Goal: Find specific page/section: Find specific page/section

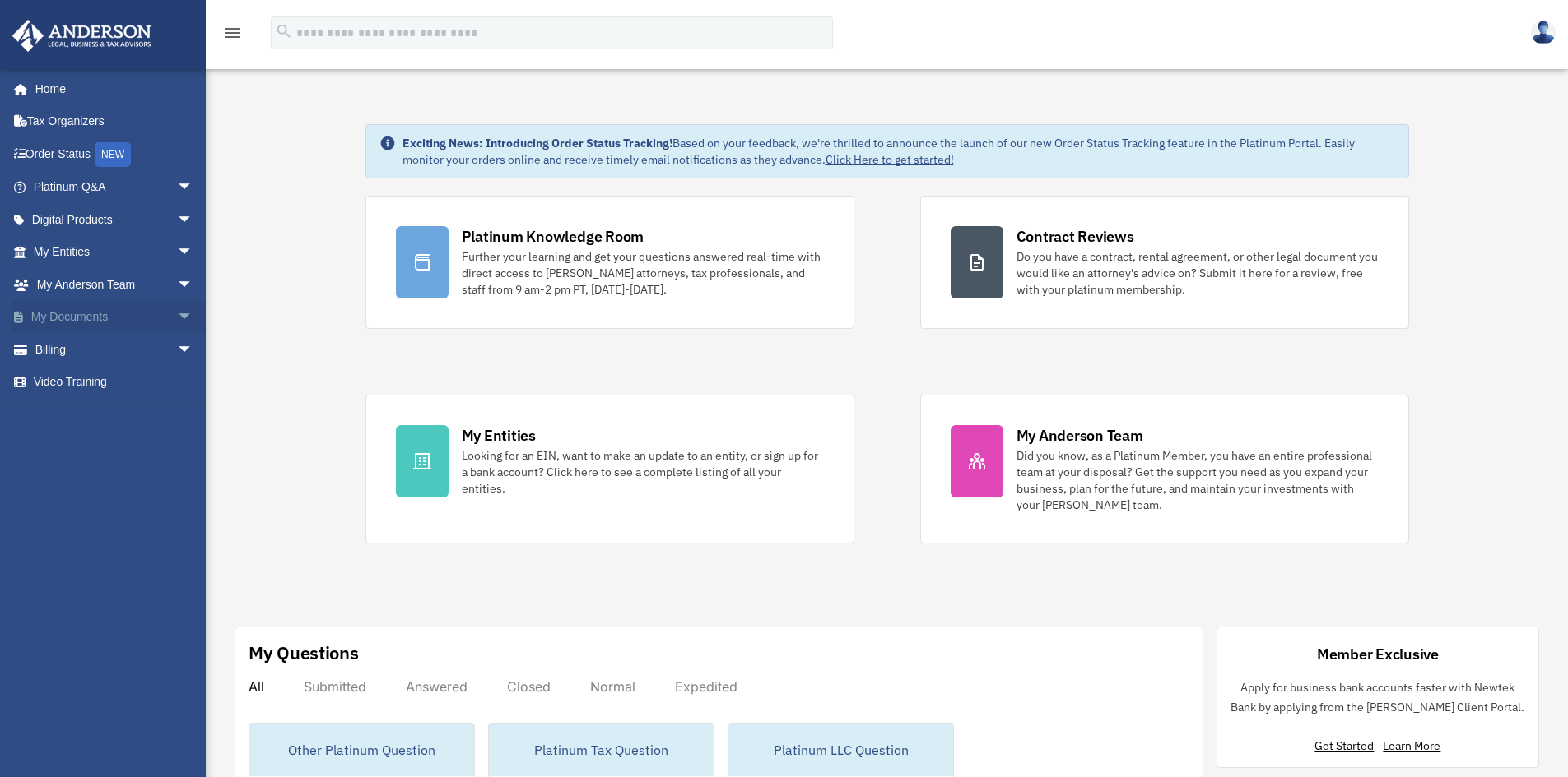
click at [85, 320] on link "My Documents arrow_drop_down" at bounding box center [115, 317] width 207 height 33
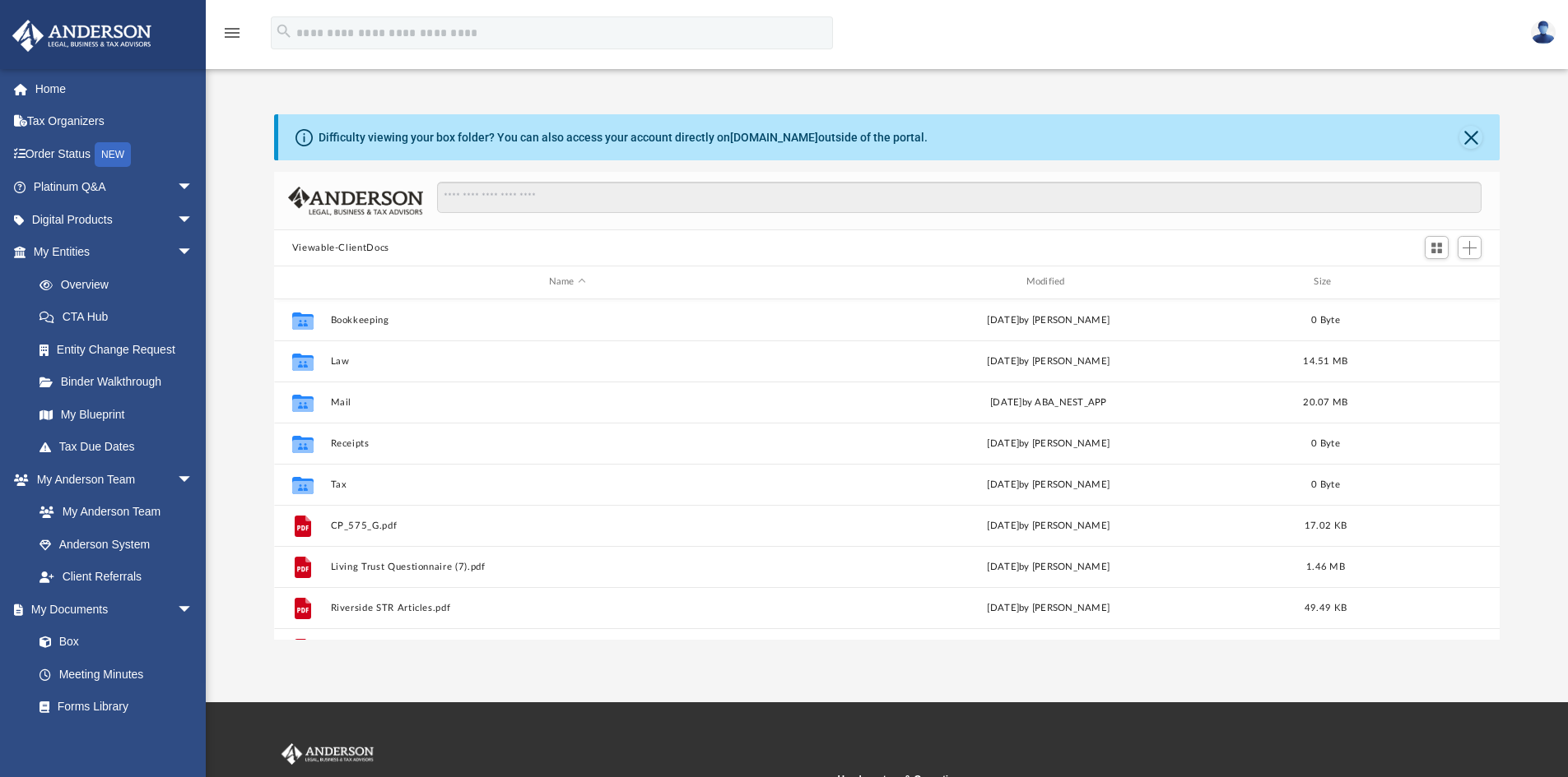
scroll to position [13, 13]
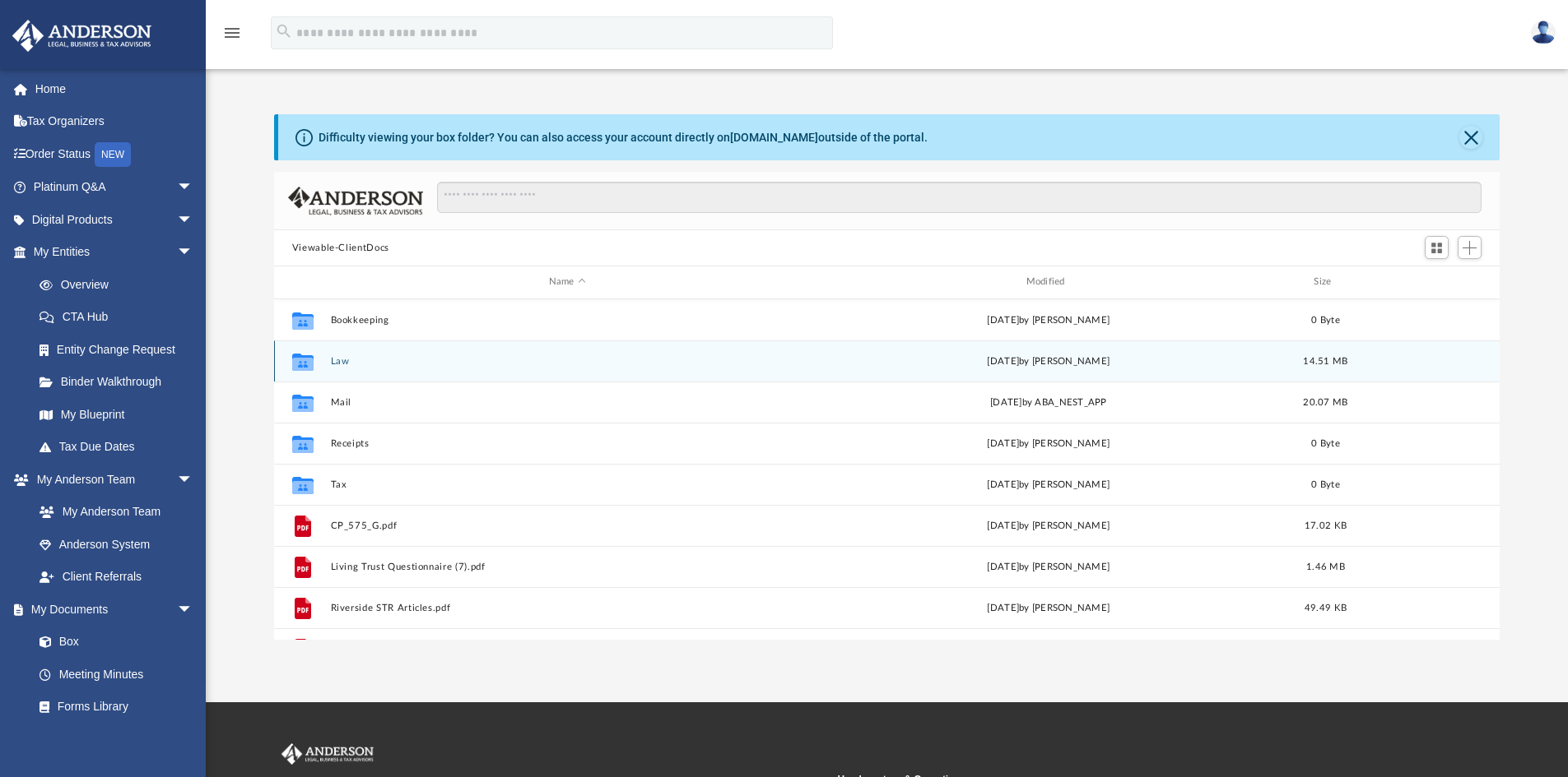
click at [336, 359] on button "Law" at bounding box center [567, 361] width 474 height 11
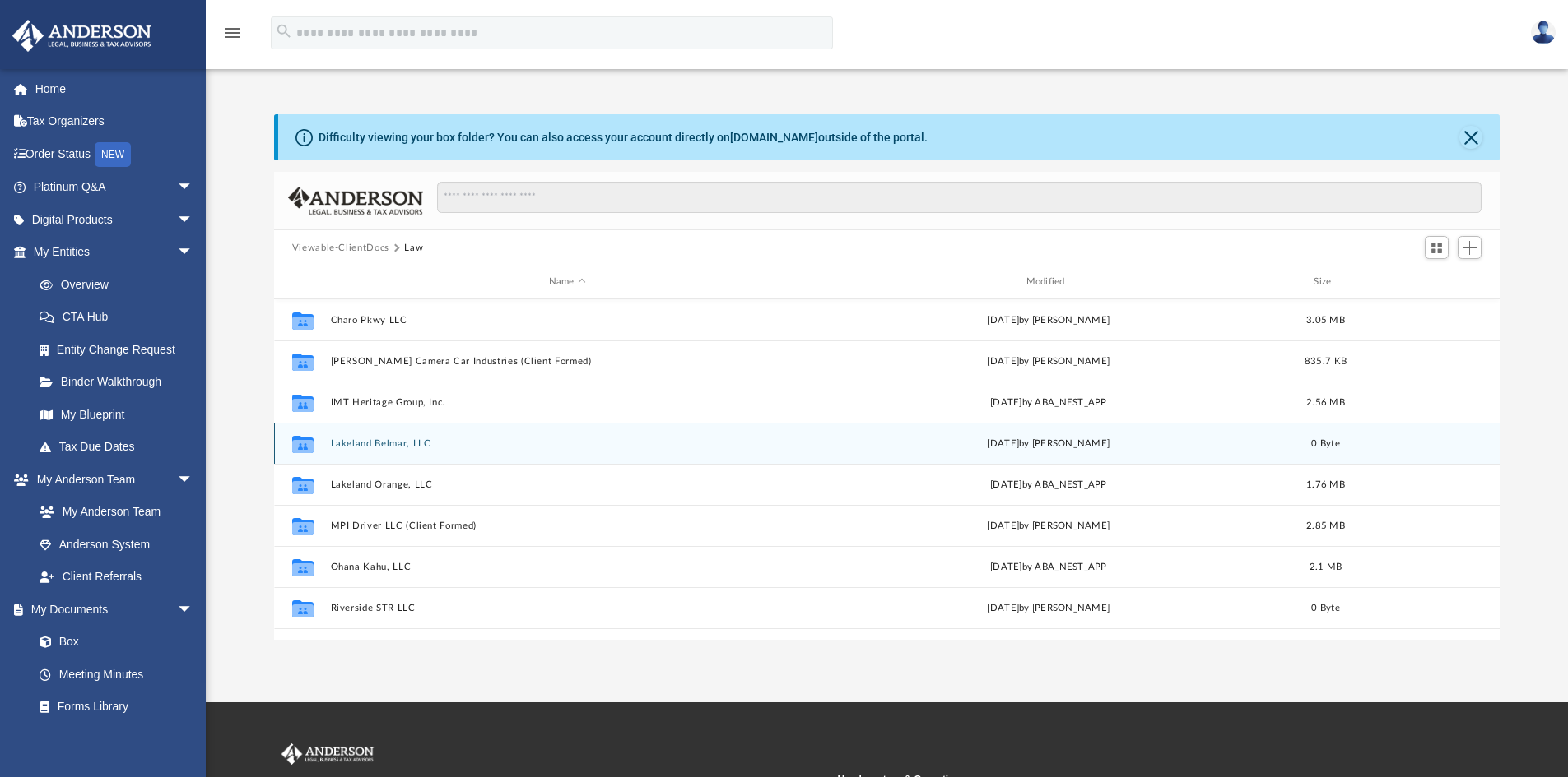
click at [373, 441] on button "Lakeland Belmar, LLC" at bounding box center [567, 444] width 474 height 11
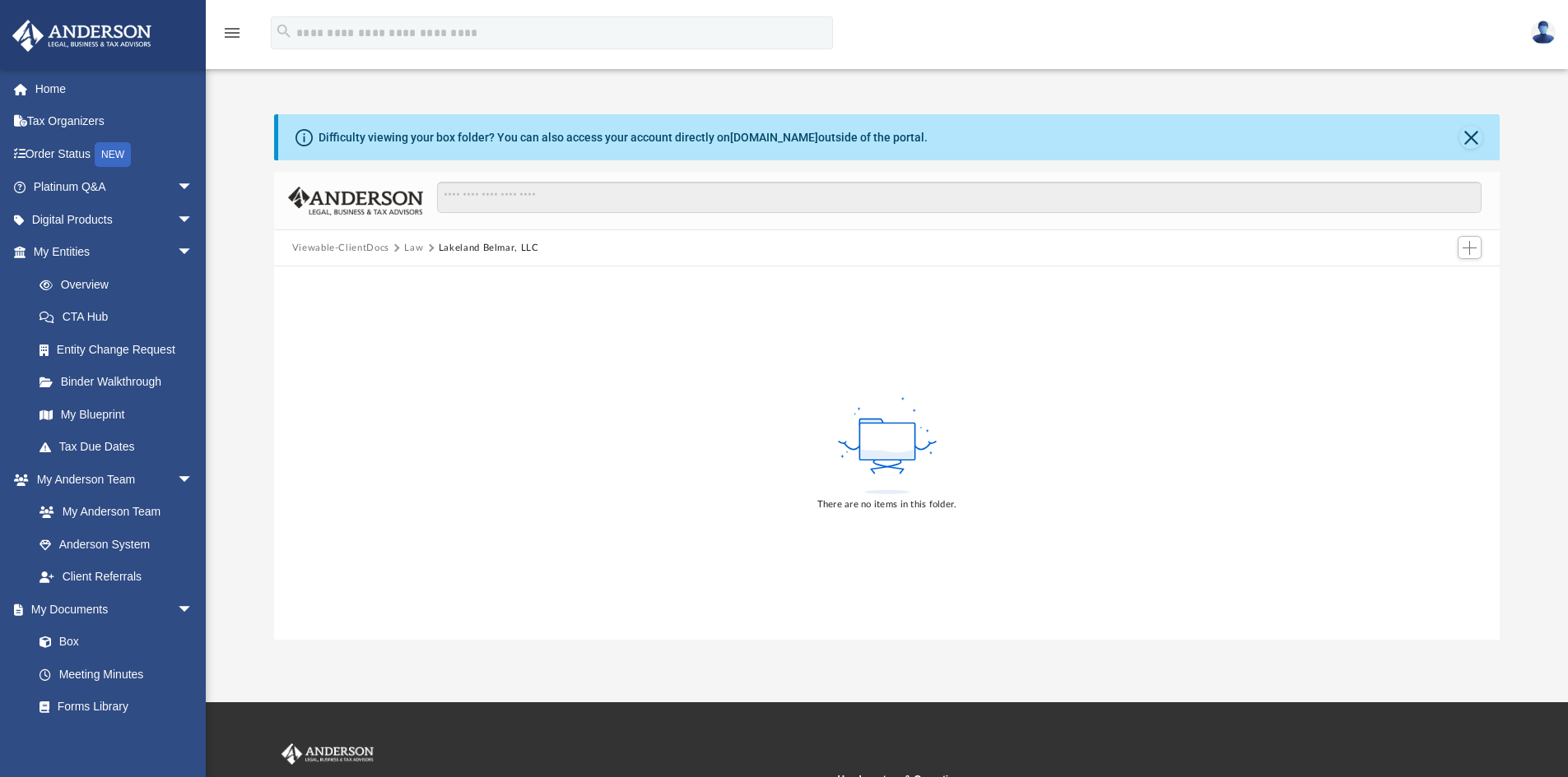
click at [409, 250] on button "Law" at bounding box center [413, 249] width 19 height 15
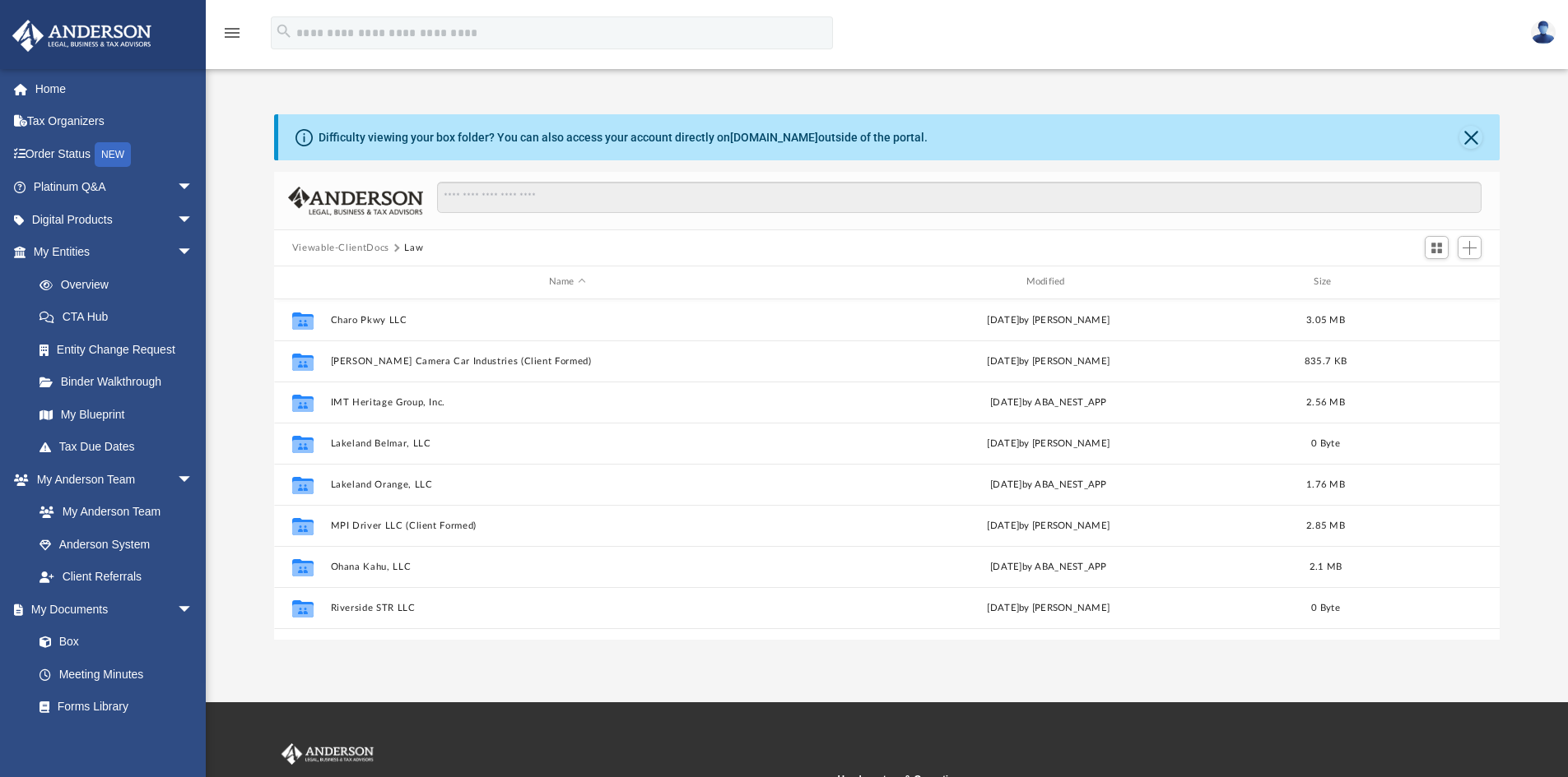
scroll to position [362, 1213]
click at [355, 244] on button "Viewable-ClientDocs" at bounding box center [341, 249] width 97 height 15
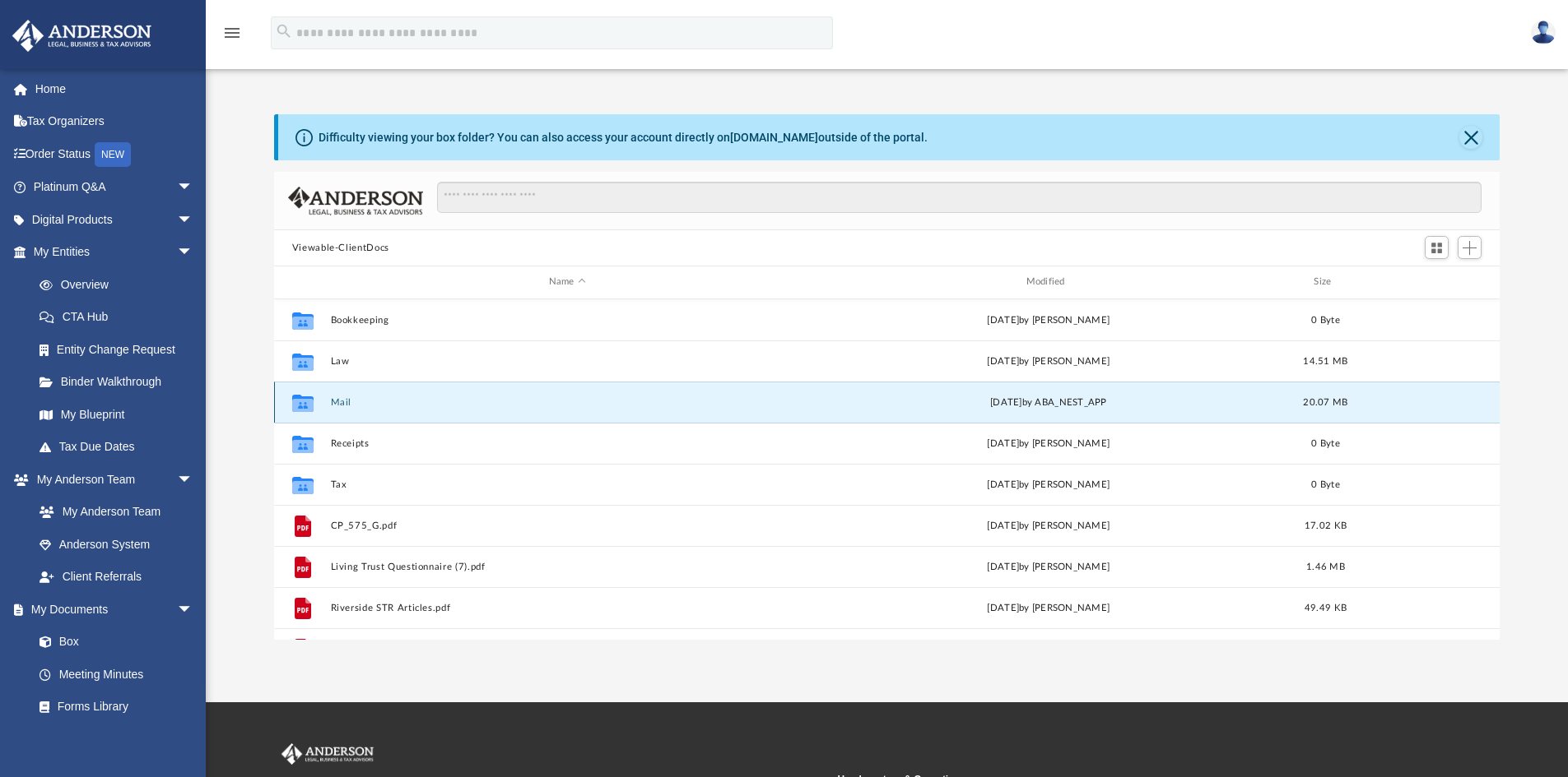
click at [346, 398] on button "Mail" at bounding box center [567, 403] width 474 height 11
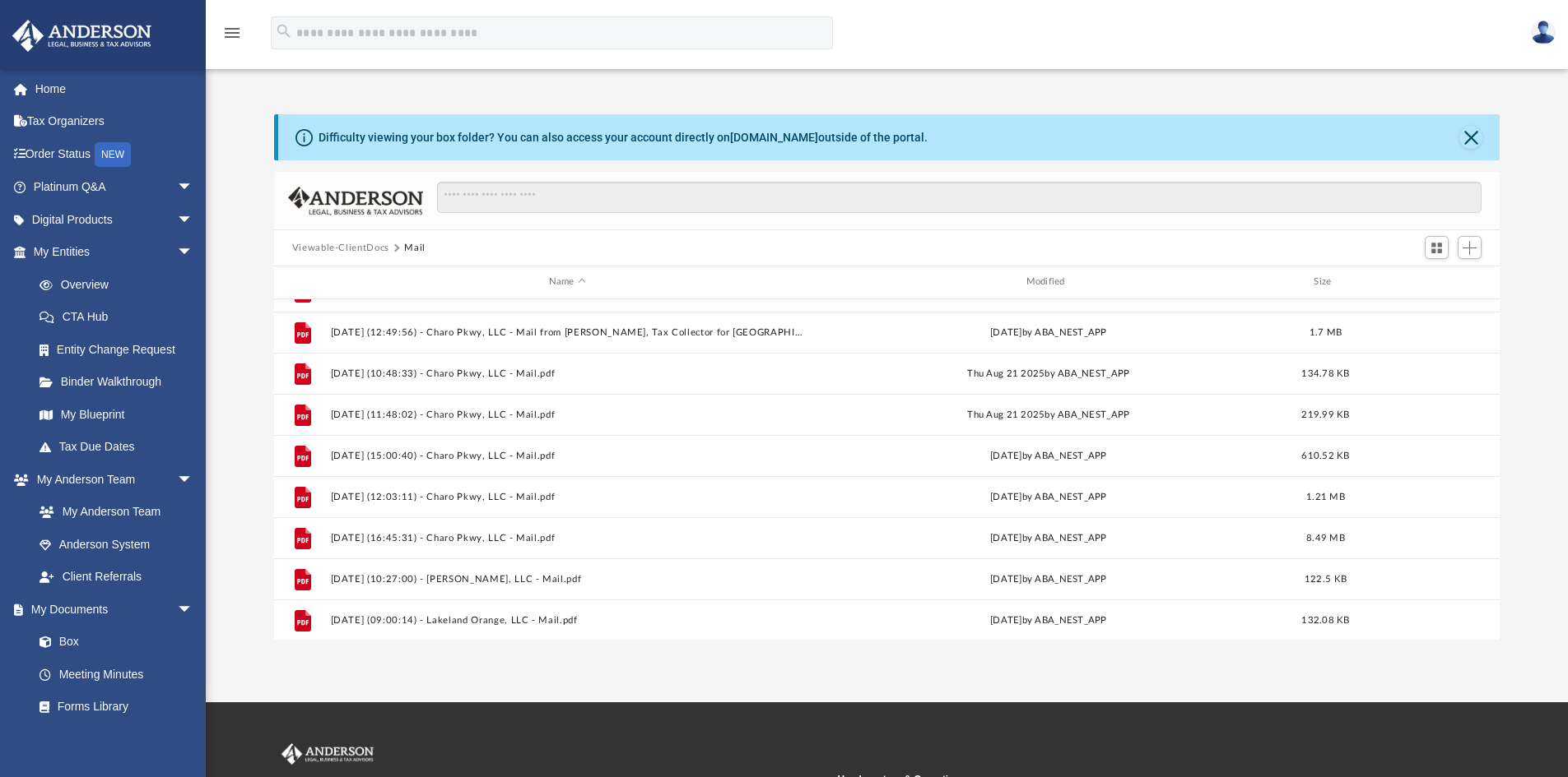
scroll to position [358, 0]
click at [334, 245] on button "Viewable-ClientDocs" at bounding box center [341, 249] width 97 height 15
